Goal: Information Seeking & Learning: Learn about a topic

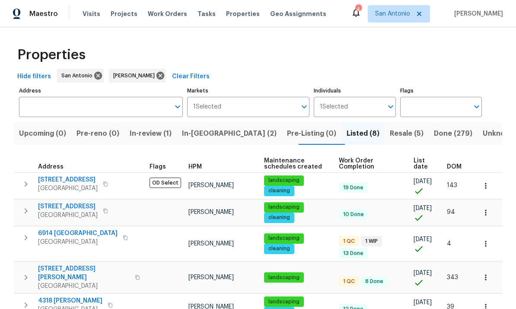
click at [207, 140] on button "In-reno (2)" at bounding box center [229, 133] width 105 height 22
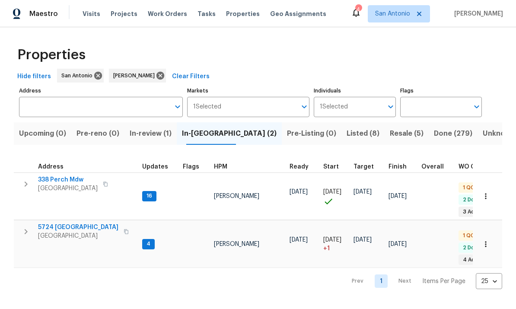
click at [60, 185] on span "San Antonio, TX 78253" at bounding box center [68, 188] width 60 height 9
click at [60, 225] on span "5724 Columbia" at bounding box center [78, 227] width 80 height 9
click at [287, 132] on span "Pre-Listing (0)" at bounding box center [311, 133] width 49 height 12
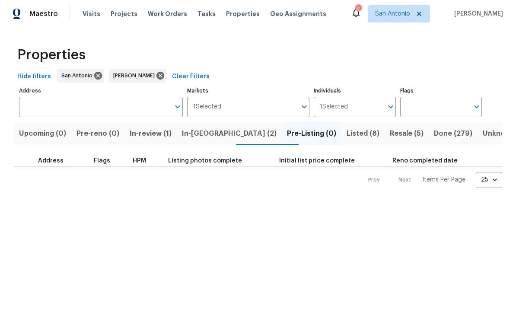
click at [346, 135] on span "Listed (8)" at bounding box center [362, 133] width 33 height 12
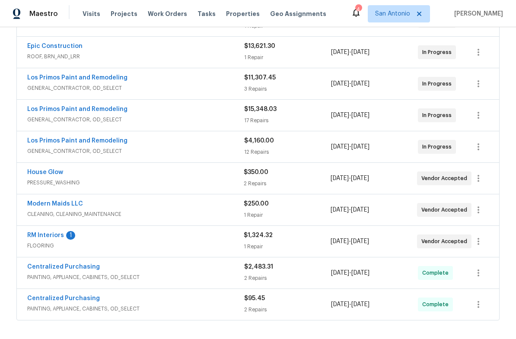
scroll to position [289, 0]
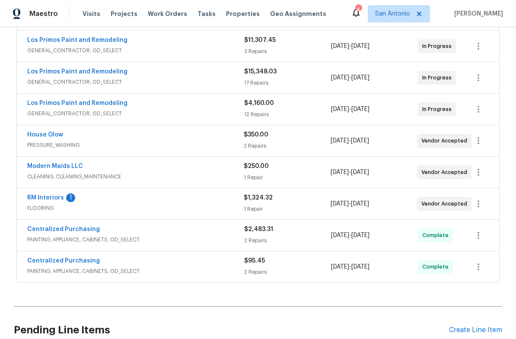
click at [55, 200] on link "RM Interiors" at bounding box center [45, 198] width 37 height 6
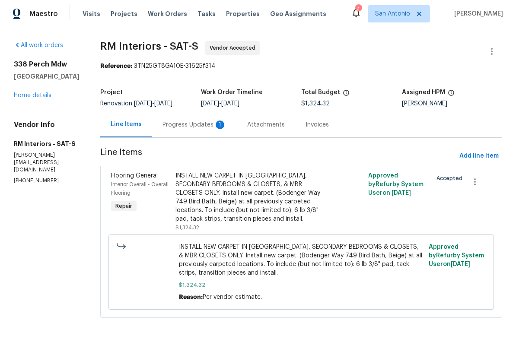
click at [192, 125] on div "Progress Updates 1" at bounding box center [194, 125] width 64 height 9
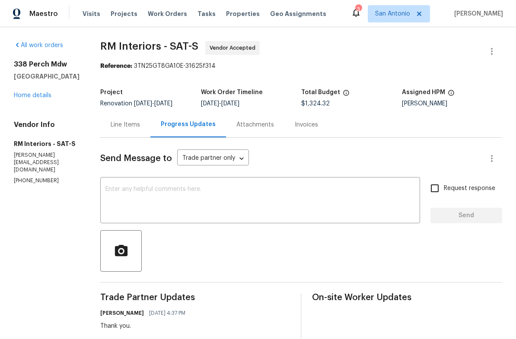
click at [33, 98] on link "Home details" at bounding box center [33, 95] width 38 height 6
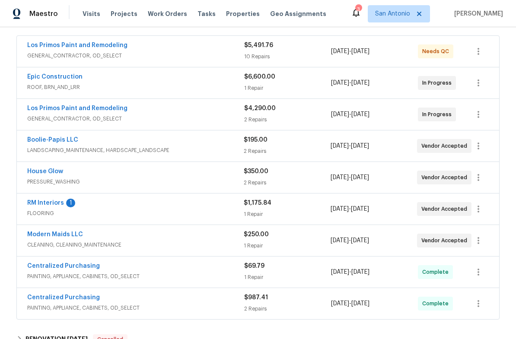
scroll to position [157, 0]
click at [51, 205] on link "RM Interiors" at bounding box center [45, 203] width 37 height 6
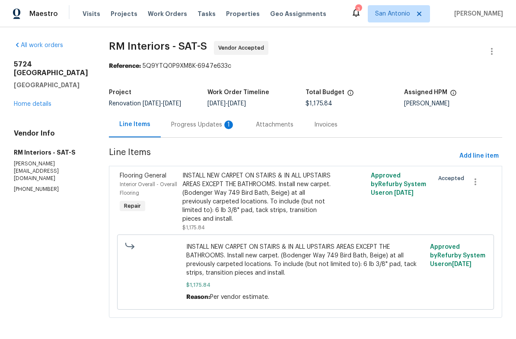
click at [194, 130] on div "Progress Updates 1" at bounding box center [203, 124] width 85 height 25
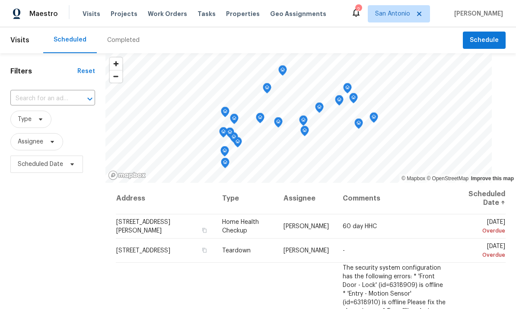
click at [227, 14] on span "Properties" at bounding box center [243, 14] width 34 height 9
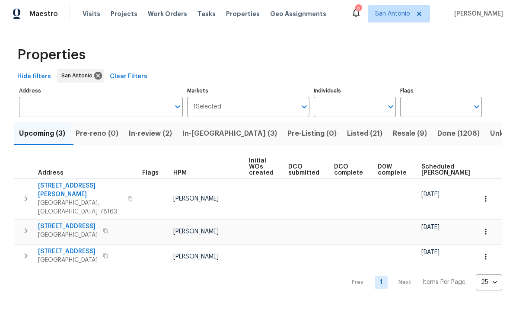
click at [73, 189] on span "335 Berry Oaks Dr" at bounding box center [80, 189] width 84 height 17
click at [59, 222] on span "224 Mystic Shores Blvd" at bounding box center [68, 226] width 60 height 9
click at [75, 256] on span "San Antonio, TX 78231" at bounding box center [68, 260] width 60 height 9
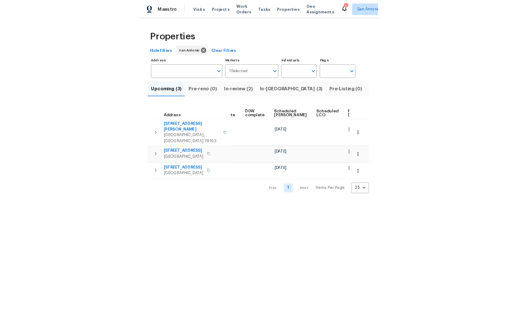
scroll to position [0, 216]
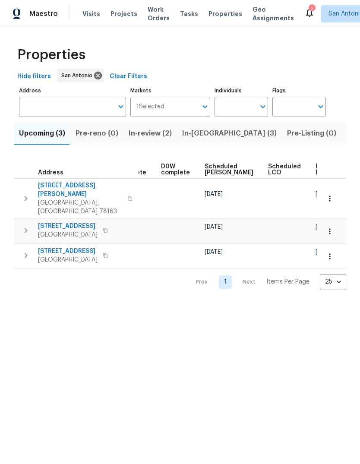
click at [146, 137] on span "In-review (2)" at bounding box center [150, 133] width 43 height 12
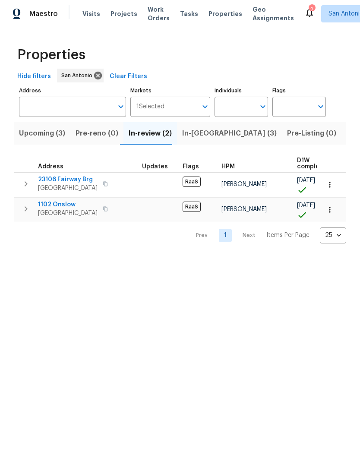
click at [190, 141] on button "In-reno (3)" at bounding box center [229, 133] width 105 height 22
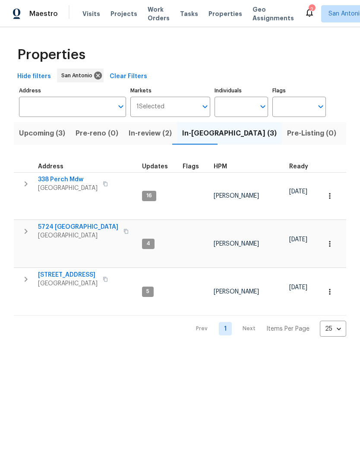
click at [347, 135] on span "Listed (21)" at bounding box center [364, 133] width 35 height 12
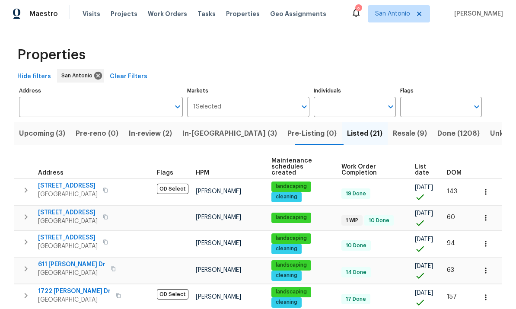
click at [393, 137] on span "Resale (9)" at bounding box center [410, 133] width 34 height 12
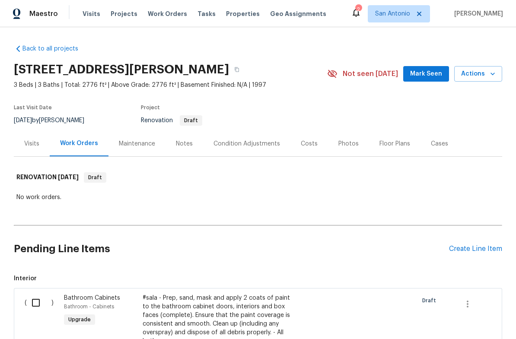
click at [242, 141] on div "Condition Adjustments" at bounding box center [246, 144] width 67 height 9
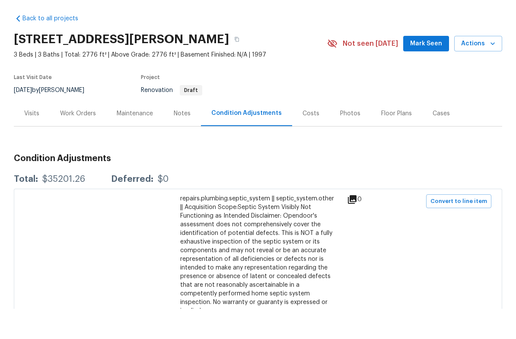
click at [310, 140] on div "Costs" at bounding box center [310, 144] width 17 height 9
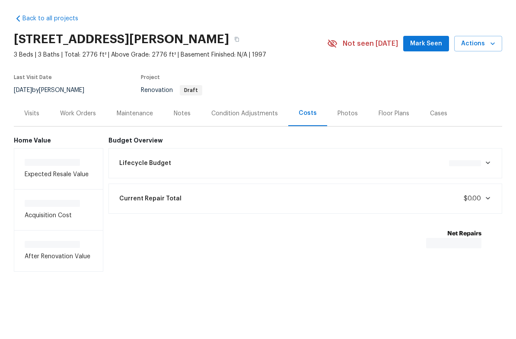
scroll to position [15, 0]
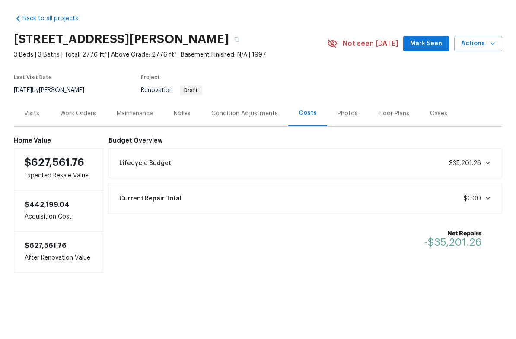
click at [493, 184] on div "Lifecycle Budget $35,201.26" at bounding box center [305, 193] width 383 height 19
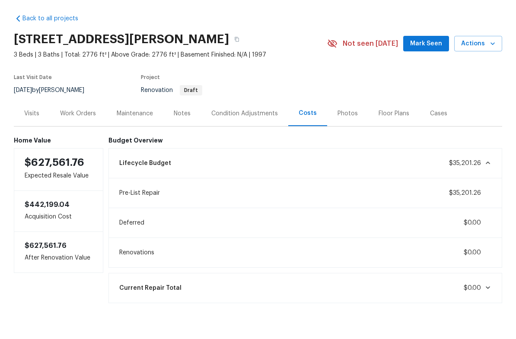
click at [486, 190] on icon at bounding box center [487, 193] width 7 height 7
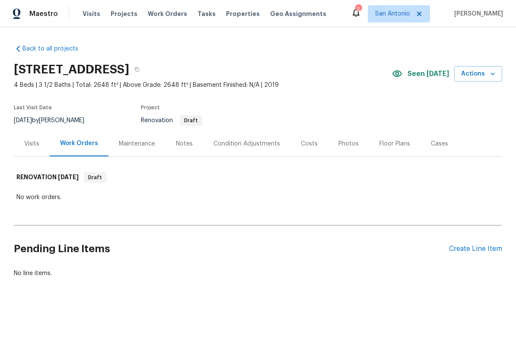
click at [238, 146] on div "Condition Adjustments" at bounding box center [246, 144] width 67 height 9
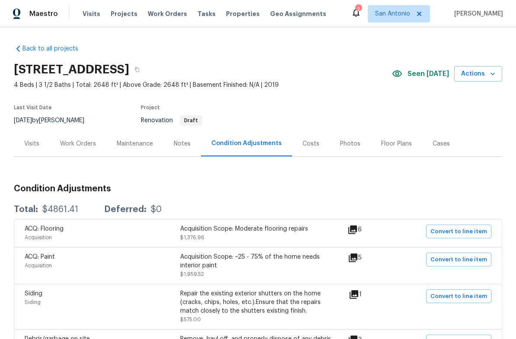
click at [31, 145] on div "Visits" at bounding box center [31, 144] width 15 height 9
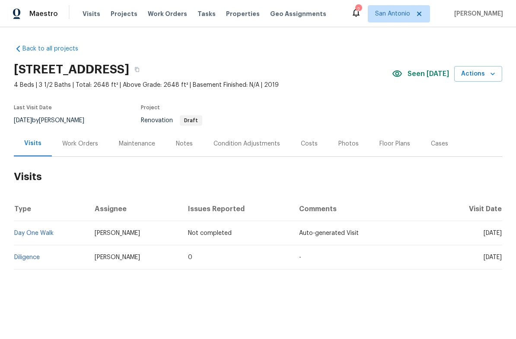
click at [310, 146] on div "Costs" at bounding box center [309, 144] width 17 height 9
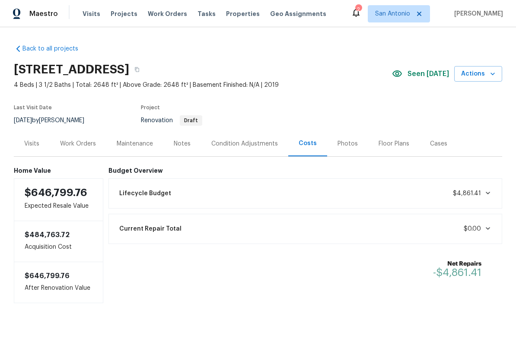
click at [486, 198] on div "Lifecycle Budget $4,861.41" at bounding box center [305, 193] width 383 height 19
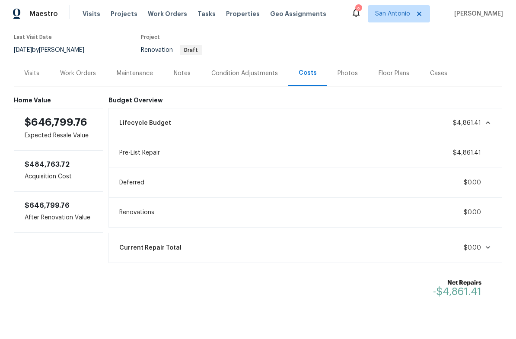
scroll to position [70, 0]
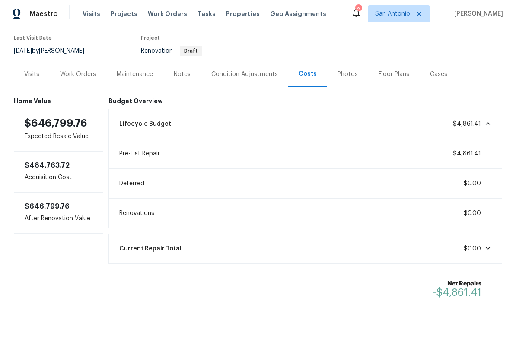
click at [484, 130] on div "Lifecycle Budget $4,861.41" at bounding box center [305, 123] width 383 height 19
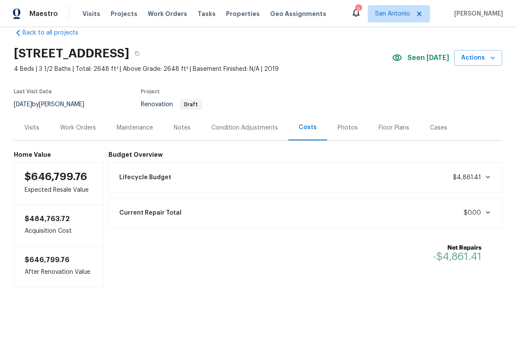
scroll to position [0, 0]
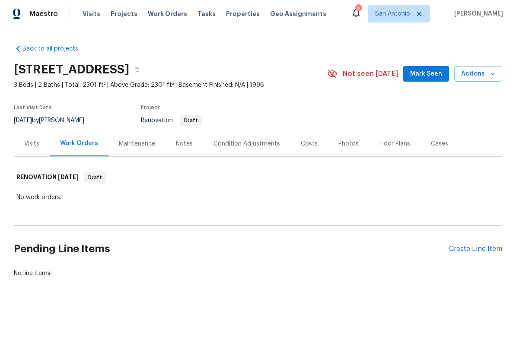
click at [37, 146] on div "Visits" at bounding box center [31, 144] width 15 height 9
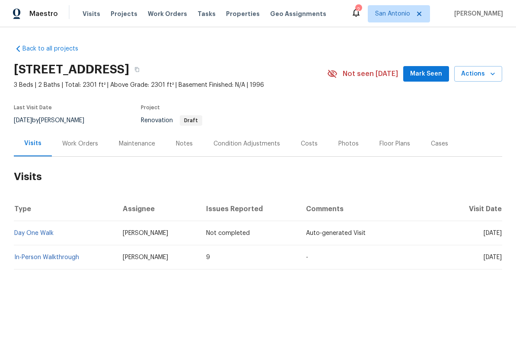
click at [243, 144] on div "Condition Adjustments" at bounding box center [246, 144] width 67 height 9
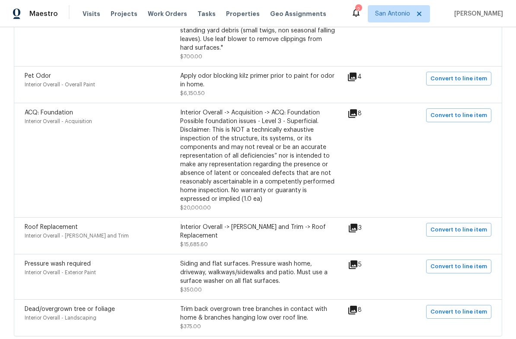
scroll to position [451, 0]
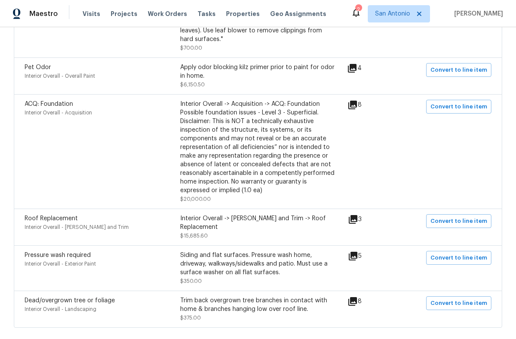
click at [356, 108] on icon at bounding box center [352, 105] width 9 height 9
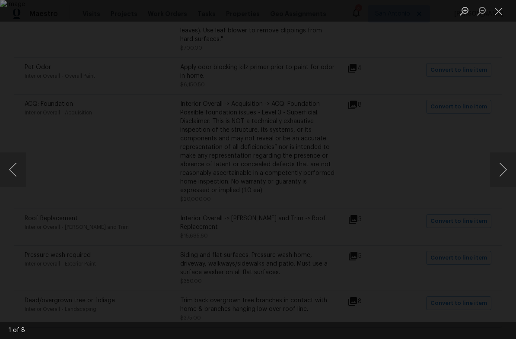
click at [496, 172] on button "Next image" at bounding box center [503, 170] width 26 height 35
click at [494, 170] on button "Next image" at bounding box center [503, 170] width 26 height 35
click at [495, 168] on button "Next image" at bounding box center [503, 170] width 26 height 35
click at [498, 168] on button "Next image" at bounding box center [503, 170] width 26 height 35
click at [497, 171] on button "Next image" at bounding box center [503, 170] width 26 height 35
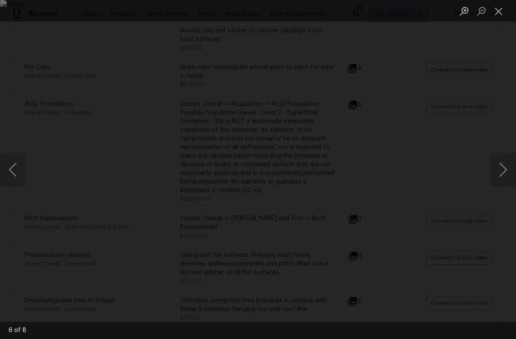
click at [495, 167] on button "Next image" at bounding box center [503, 170] width 26 height 35
click at [492, 164] on button "Next image" at bounding box center [503, 170] width 26 height 35
click at [496, 15] on button "Close lightbox" at bounding box center [498, 10] width 17 height 15
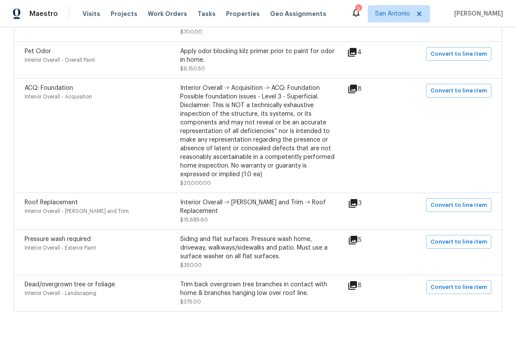
scroll to position [467, 0]
click at [358, 208] on icon at bounding box center [353, 204] width 10 height 10
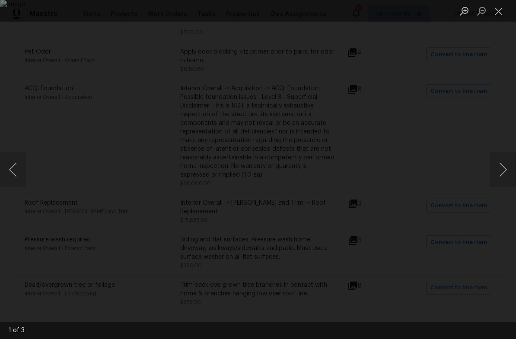
click at [500, 168] on button "Next image" at bounding box center [503, 170] width 26 height 35
click at [494, 164] on button "Next image" at bounding box center [503, 170] width 26 height 35
click at [499, 10] on button "Close lightbox" at bounding box center [498, 10] width 17 height 15
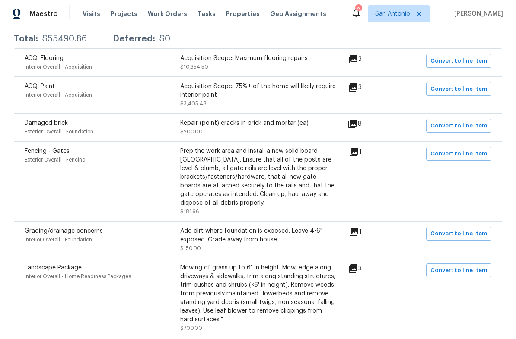
scroll to position [170, 0]
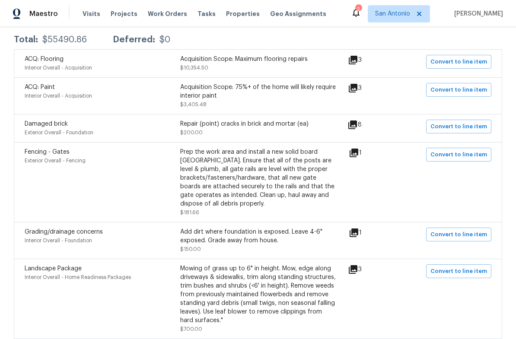
click at [358, 128] on icon at bounding box center [352, 125] width 10 height 10
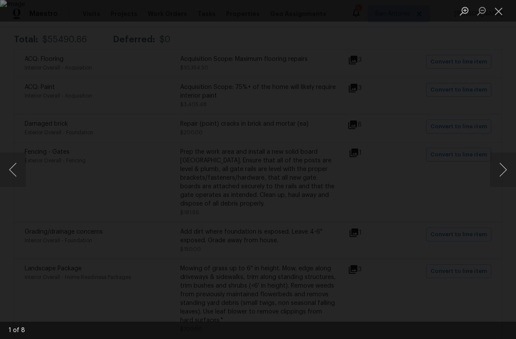
click at [488, 164] on div "Lightbox" at bounding box center [258, 169] width 516 height 339
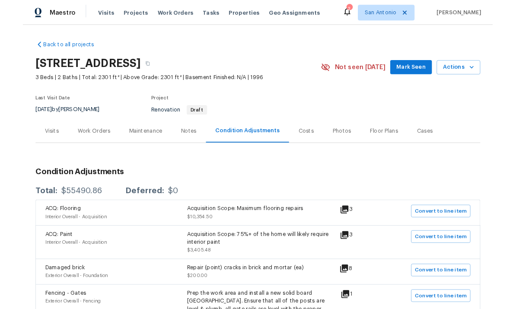
scroll to position [0, 0]
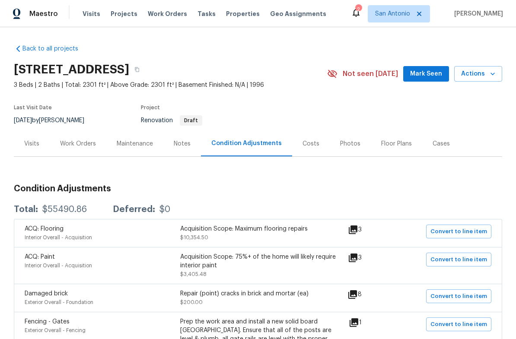
click at [308, 142] on div "Costs" at bounding box center [310, 144] width 17 height 9
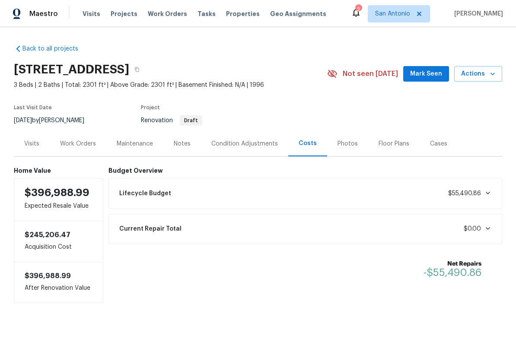
click at [486, 192] on icon at bounding box center [488, 193] width 4 height 3
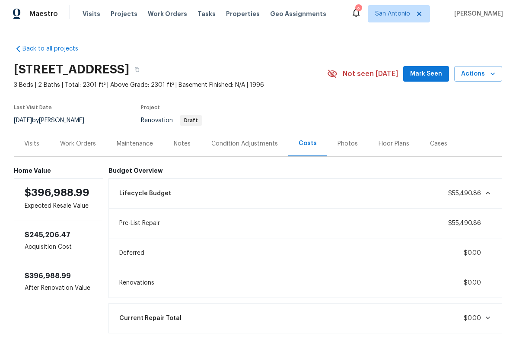
click at [488, 194] on icon at bounding box center [488, 193] width 4 height 3
